Goal: Task Accomplishment & Management: Complete application form

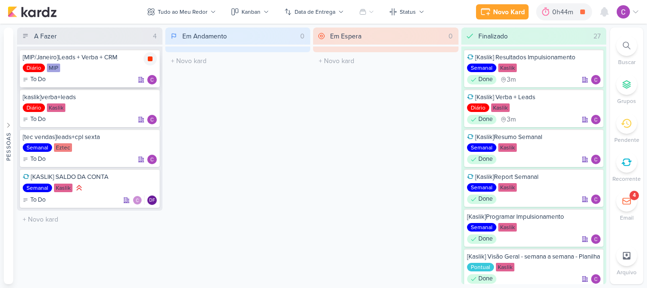
click at [148, 56] on icon at bounding box center [150, 59] width 8 height 8
click at [508, 12] on div "Novo Kard" at bounding box center [522, 12] width 32 height 10
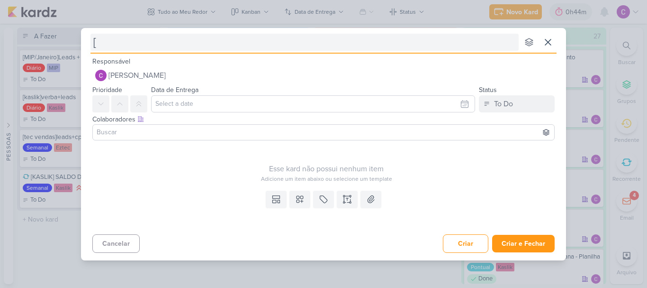
type input "[e"
type input "[etec"
type input "[ez"
type input "[eztec"
type input "[eztec]"
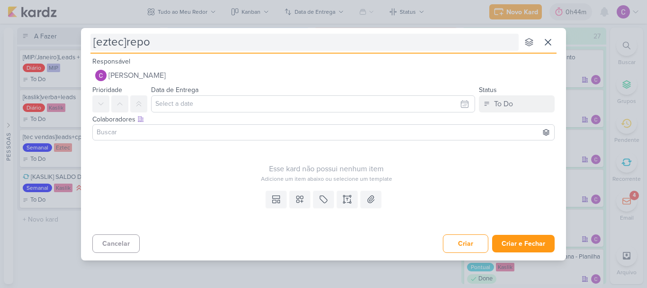
type input "[eztec]repor"
type input "[eztec]report"
type input "[eztec]report i"
type input "[eztec]report impulsionamento"
type input "[eztec]report impulsionamento f"
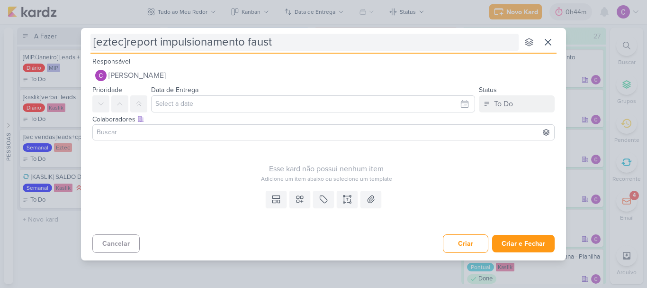
type input "[eztec]report impulsionamento fausto"
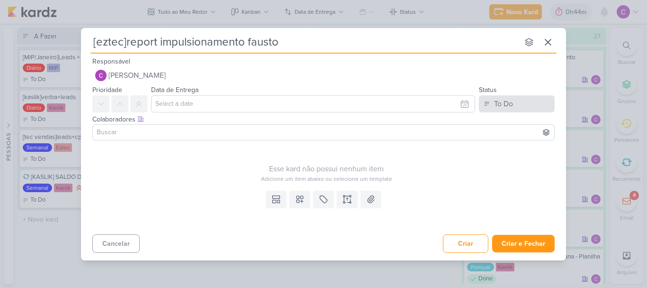
type input "[eztec]report impulsionamento fausto"
click at [520, 102] on button "To Do" at bounding box center [517, 103] width 76 height 17
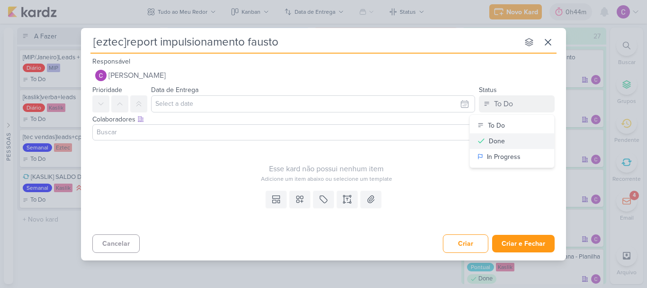
click at [496, 141] on div "Done" at bounding box center [497, 141] width 16 height 10
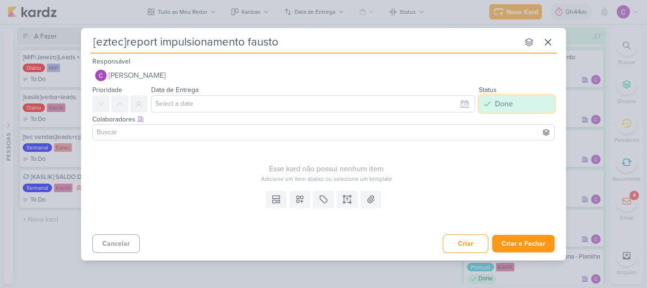
click at [500, 98] on div "Done" at bounding box center [504, 103] width 18 height 11
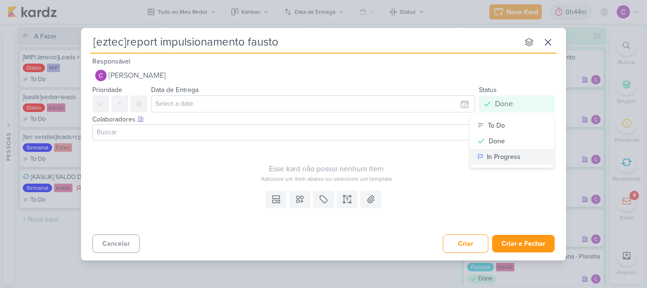
click at [492, 156] on div "In Progress" at bounding box center [504, 157] width 34 height 10
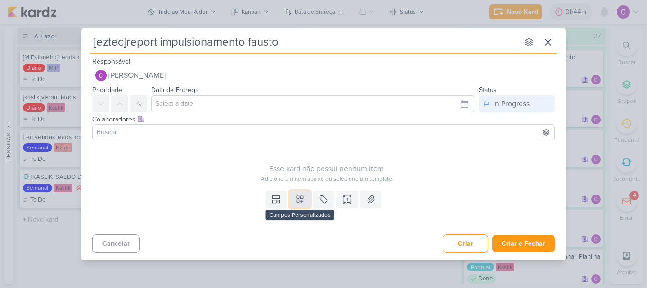
click at [300, 200] on icon at bounding box center [299, 198] width 9 height 9
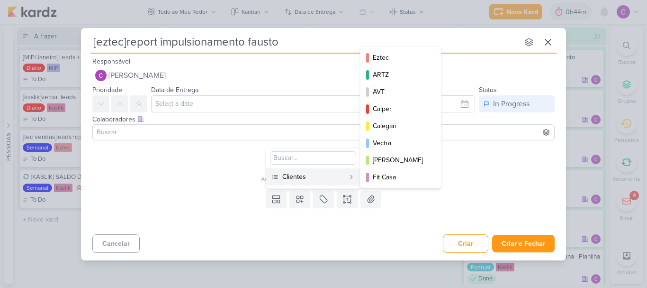
click at [317, 173] on div "Clientes" at bounding box center [313, 176] width 63 height 10
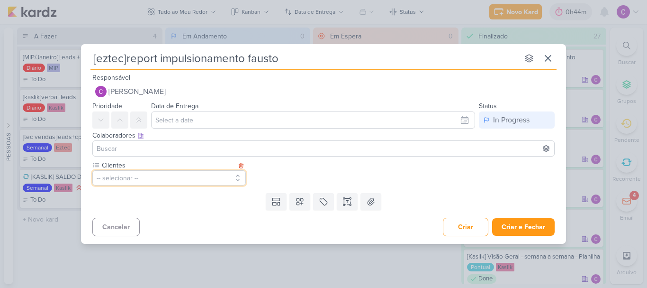
click at [197, 179] on button "-- selecionar --" at bounding box center [168, 177] width 153 height 15
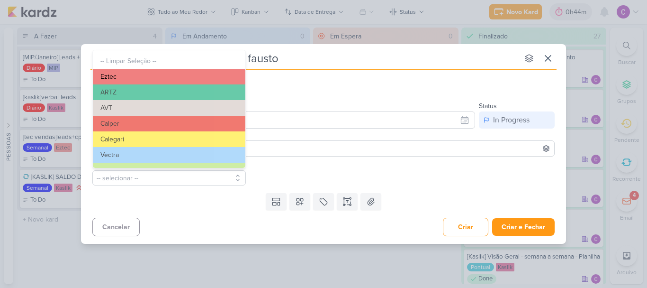
click at [167, 78] on button "Eztec" at bounding box center [169, 77] width 153 height 16
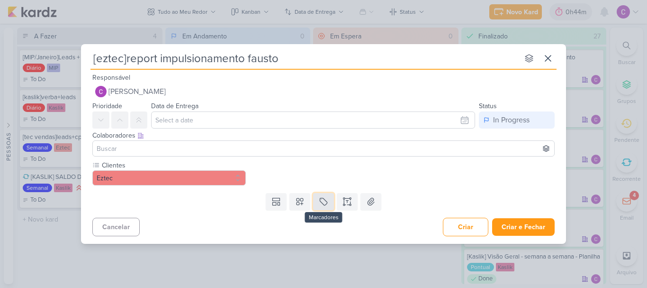
click at [319, 198] on icon at bounding box center [323, 201] width 9 height 9
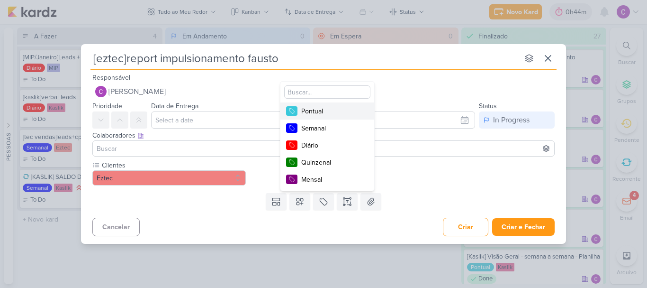
click at [320, 115] on div "Pontual" at bounding box center [332, 111] width 62 height 10
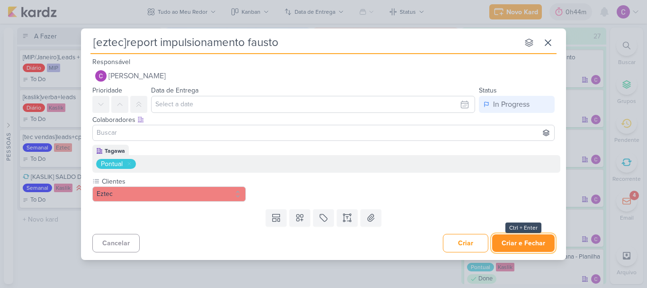
click at [537, 239] on button "Criar e Fechar" at bounding box center [523, 243] width 63 height 18
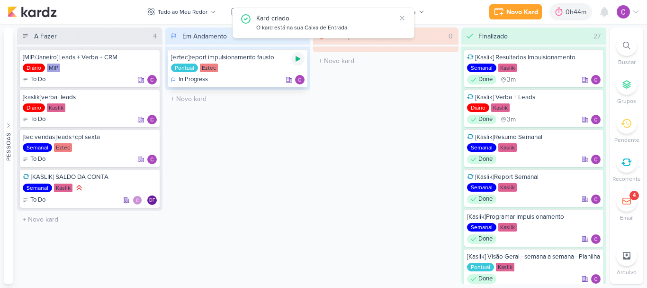
click at [296, 56] on icon at bounding box center [298, 58] width 5 height 5
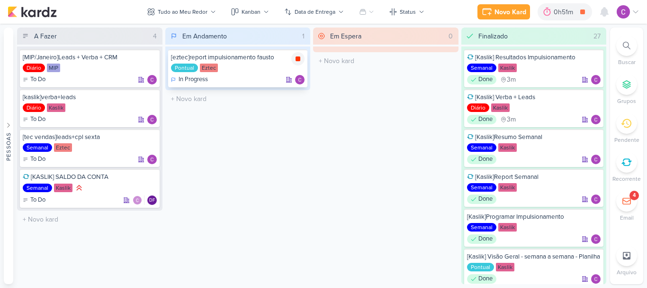
click at [300, 56] on icon at bounding box center [298, 59] width 8 height 8
